Goal: Check status: Check status

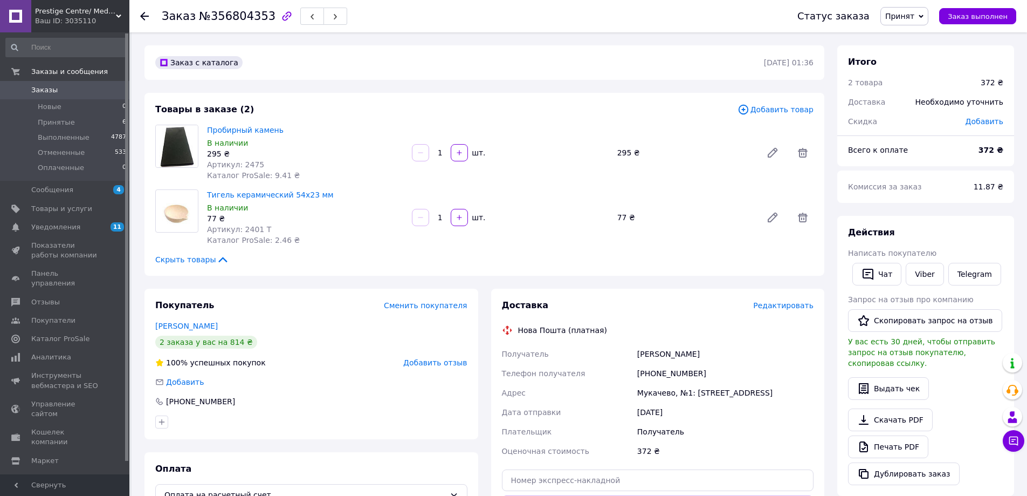
click at [724, 25] on div "Заказ №356804353" at bounding box center [469, 16] width 614 height 32
